Goal: Information Seeking & Learning: Learn about a topic

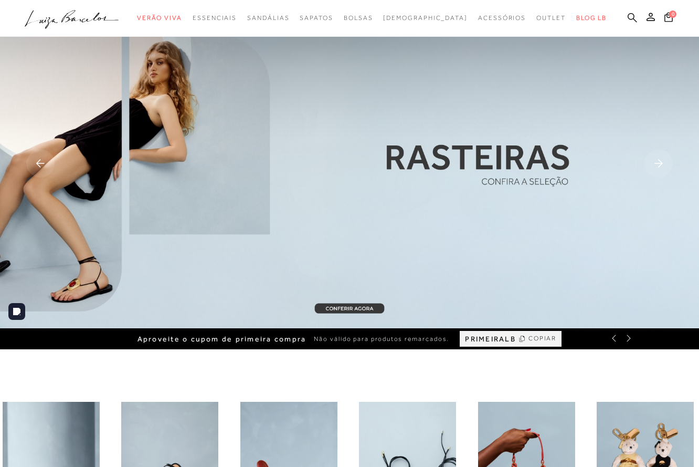
click at [633, 19] on icon at bounding box center [632, 17] width 9 height 9
click at [632, 16] on icon at bounding box center [632, 18] width 9 height 10
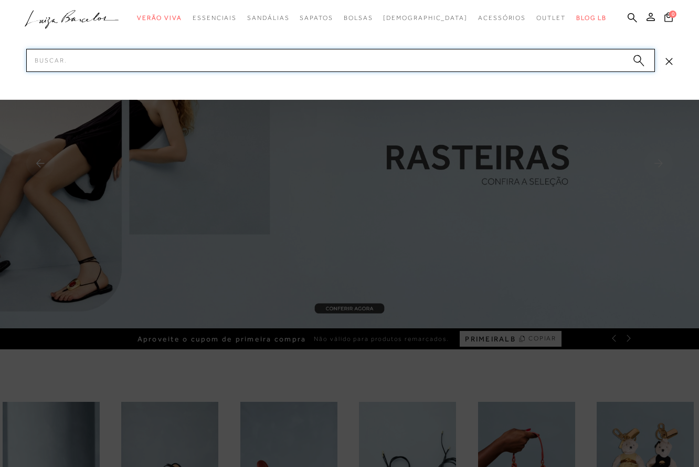
click at [596, 56] on input "Pesquisar" at bounding box center [340, 60] width 629 height 23
paste input "131500551"
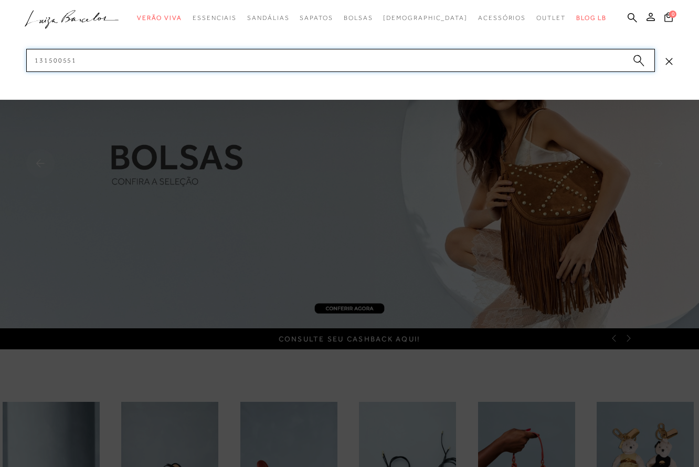
click at [215, 63] on input "131500551" at bounding box center [340, 60] width 629 height 23
paste input "70036"
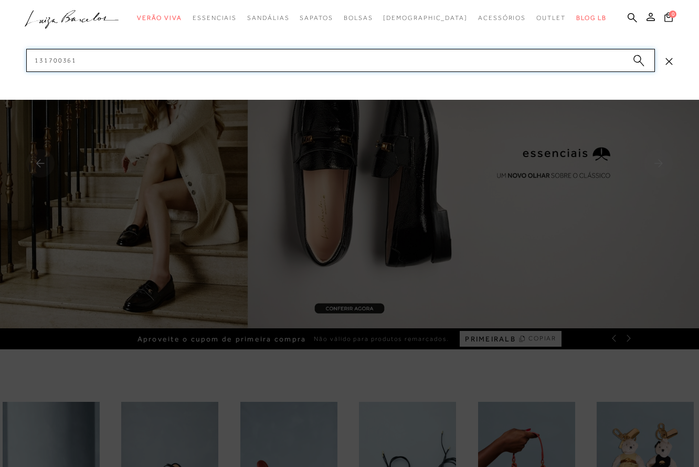
click at [234, 57] on input "131700361" at bounding box center [340, 60] width 629 height 23
paste input "80037"
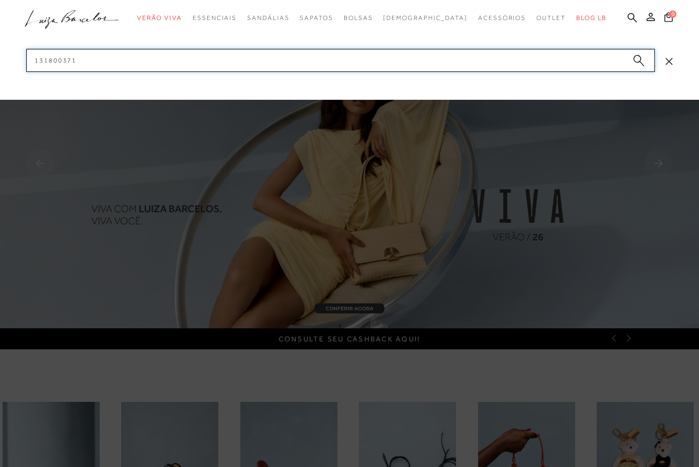
click at [175, 65] on input "131800371" at bounding box center [340, 60] width 629 height 23
paste input "320076"
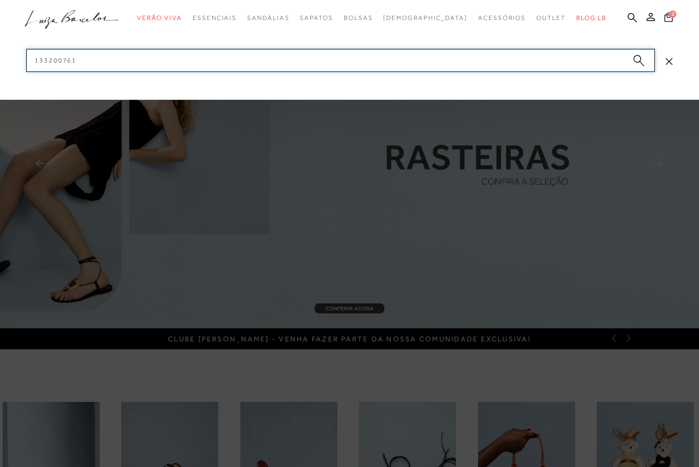
click at [185, 64] on input "133200761" at bounding box center [340, 60] width 629 height 23
paste input "3"
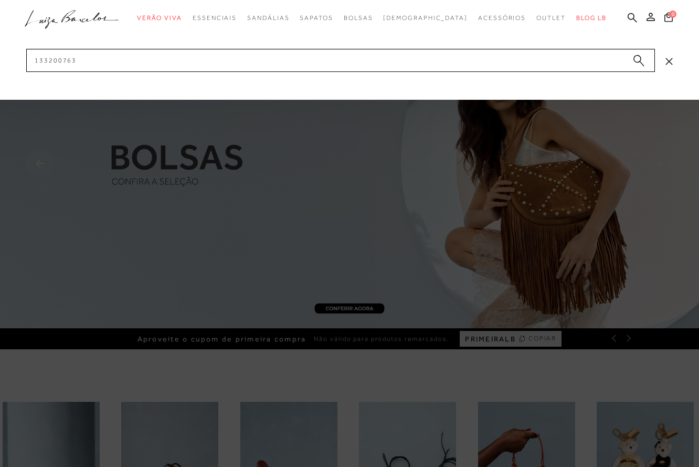
click at [225, 73] on div at bounding box center [349, 50] width 699 height 100
click at [227, 67] on input "133200763" at bounding box center [340, 60] width 629 height 23
paste input "6600242"
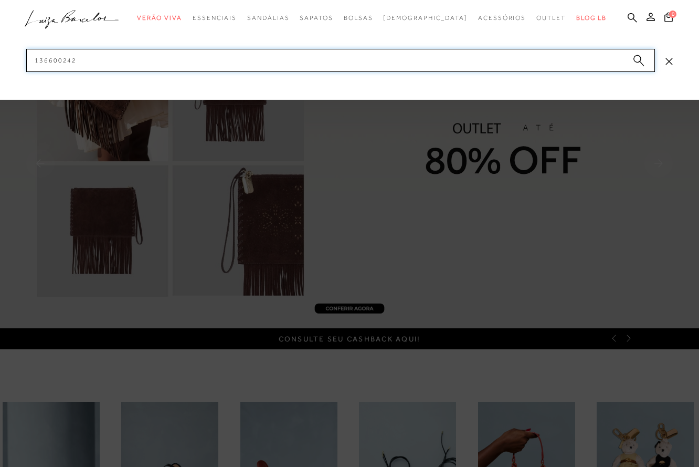
click at [241, 64] on input "136600242" at bounding box center [340, 60] width 629 height 23
paste input "7800283"
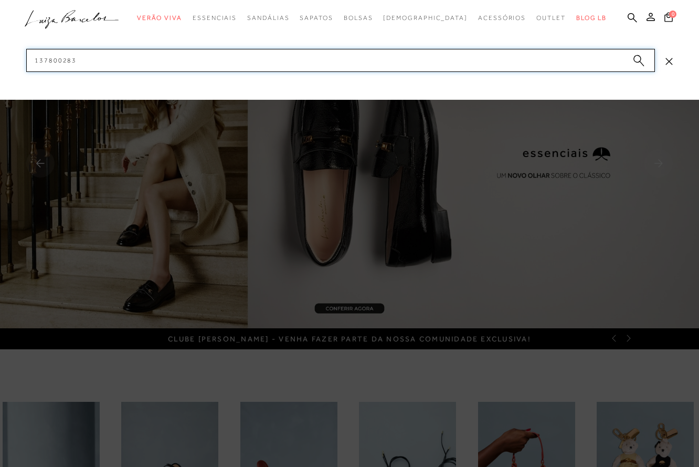
click at [229, 66] on input "137800283" at bounding box center [340, 60] width 629 height 23
paste input "41400094"
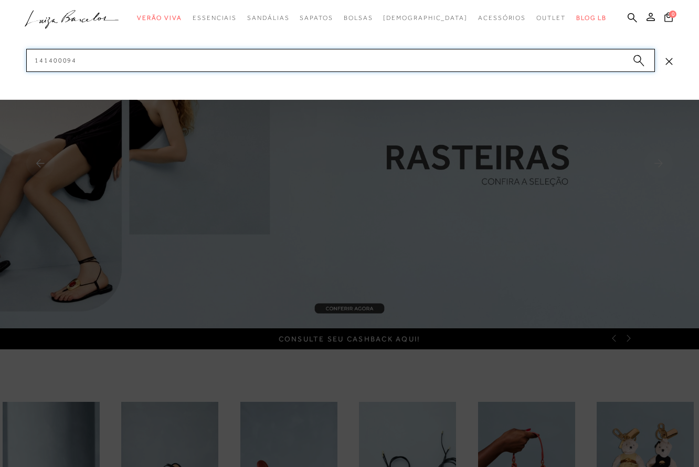
click at [181, 58] on input "141400094" at bounding box center [340, 60] width 629 height 23
paste input "777711778"
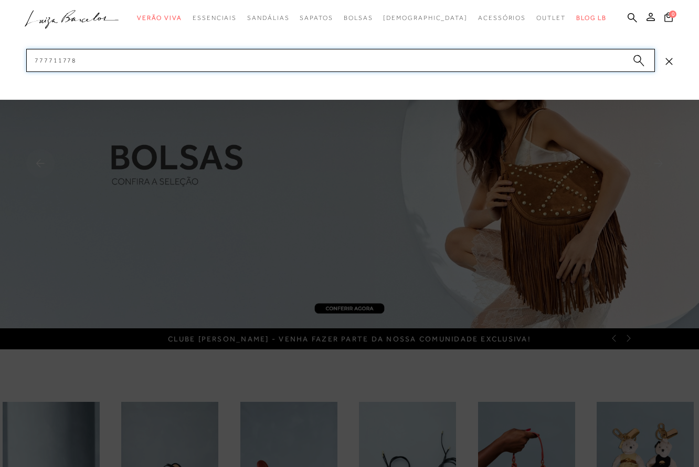
click at [213, 62] on input "777711778" at bounding box center [340, 60] width 629 height 23
paste input "777712775"
click at [213, 62] on input "777711778777712775" at bounding box center [340, 60] width 629 height 23
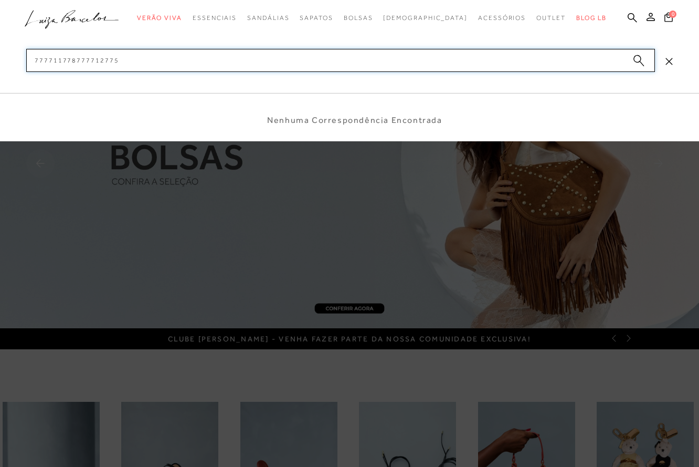
paste input
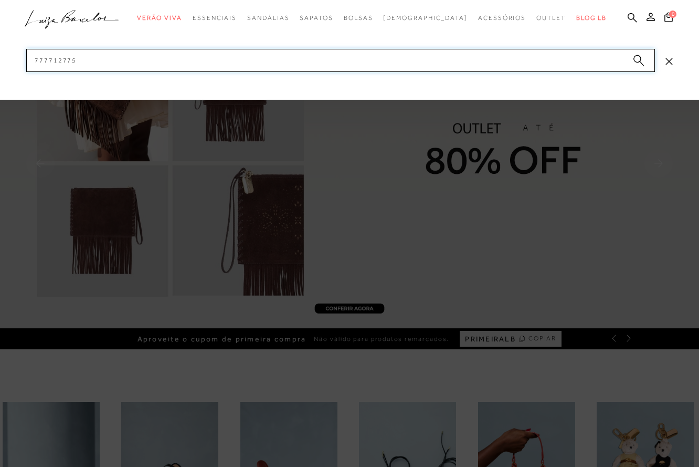
click at [233, 54] on input "777712775" at bounding box center [340, 60] width 629 height 23
paste input "83"
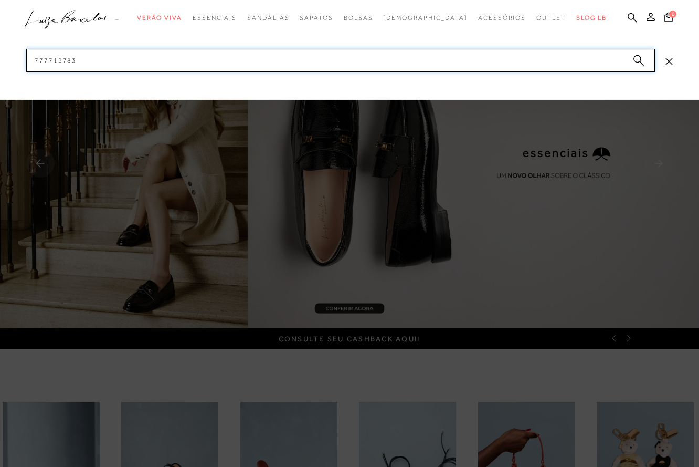
click at [240, 59] on input "777712783" at bounding box center [340, 60] width 629 height 23
paste input "931"
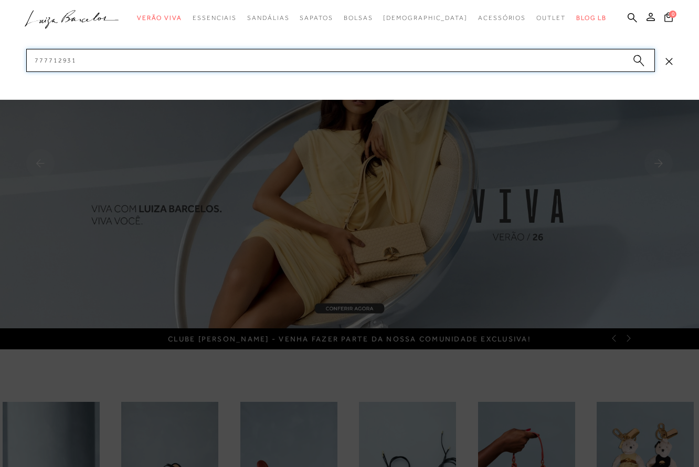
click at [204, 59] on input "777712931" at bounding box center [340, 60] width 629 height 23
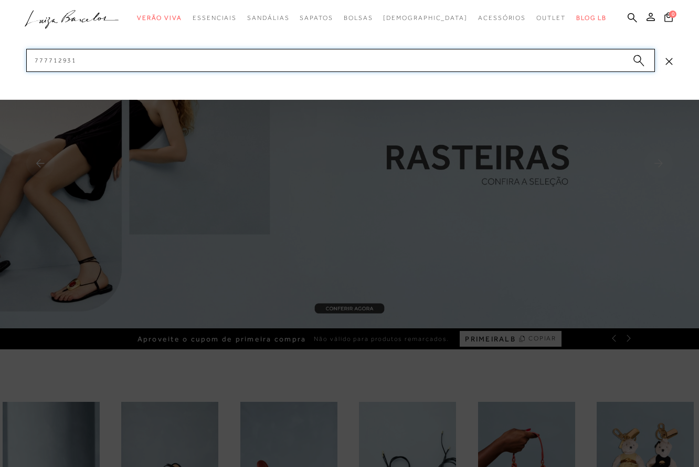
paste input "605900024"
click at [207, 55] on input "605900024" at bounding box center [340, 60] width 629 height 23
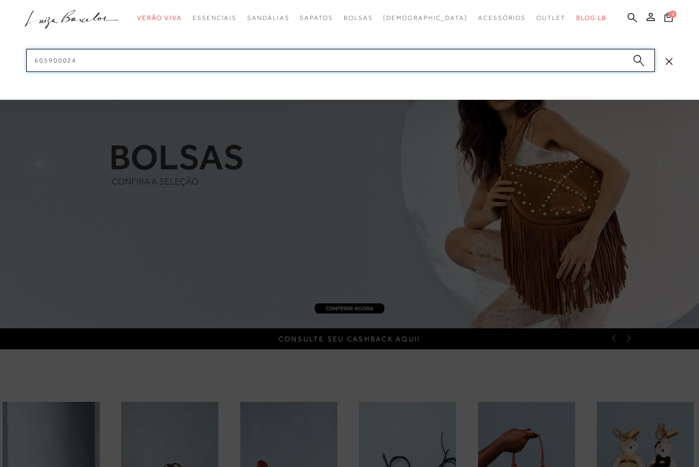
click at [207, 55] on input "605900024" at bounding box center [340, 60] width 629 height 23
paste input "600006"
click at [128, 58] on input "606000064" at bounding box center [340, 60] width 629 height 23
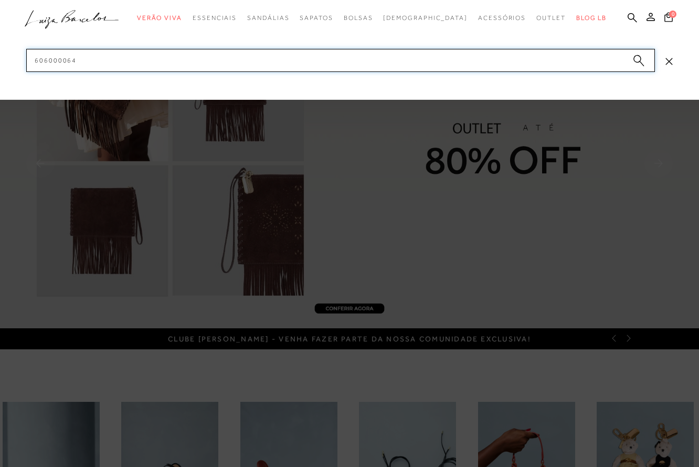
click at [128, 58] on input "606000064" at bounding box center [340, 60] width 629 height 23
paste input "7777067352"
click at [118, 59] on input "7777067352" at bounding box center [340, 60] width 629 height 23
paste input "11836"
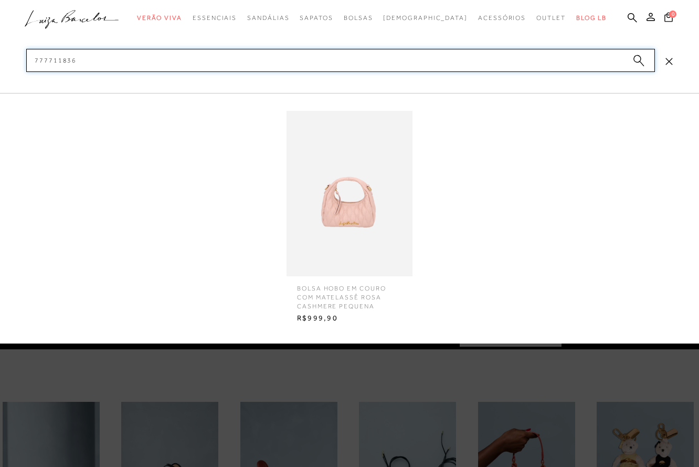
type input "777711836"
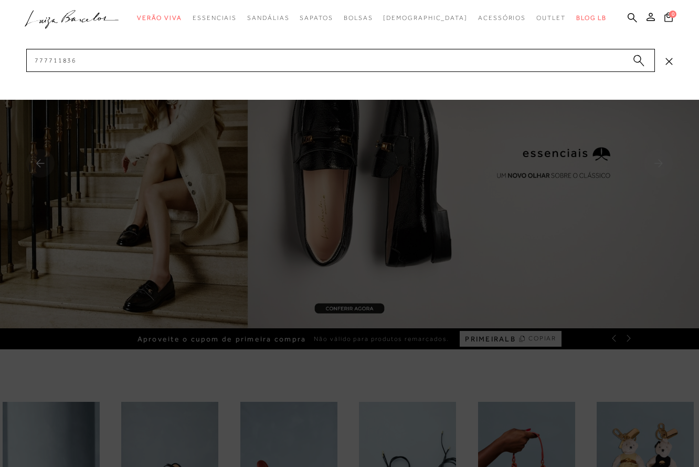
click at [272, 378] on div at bounding box center [349, 233] width 699 height 467
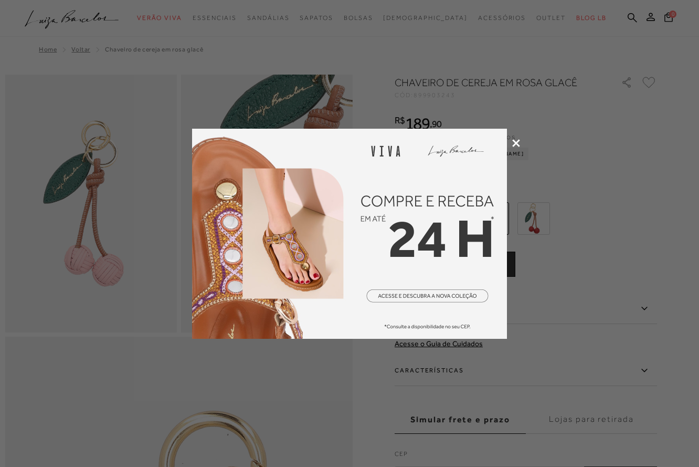
click at [515, 142] on icon at bounding box center [516, 143] width 8 height 8
